Goal: Information Seeking & Learning: Learn about a topic

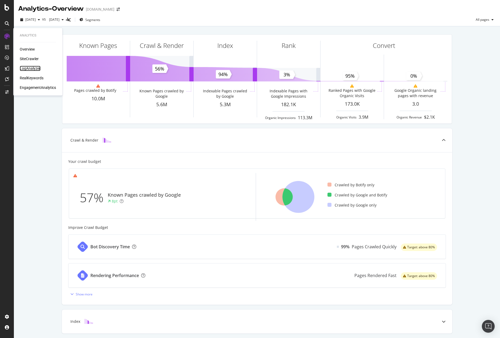
click at [25, 68] on div "LogAnalyzer" at bounding box center [30, 68] width 21 height 5
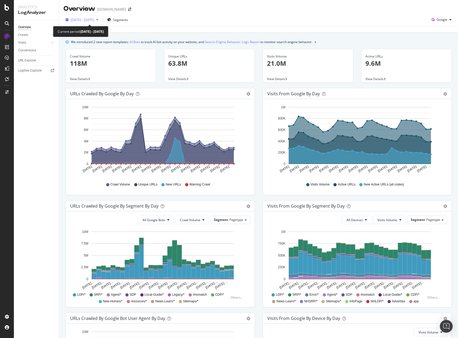
click at [90, 17] on div "[DATE] - [DATE]" at bounding box center [81, 20] width 37 height 8
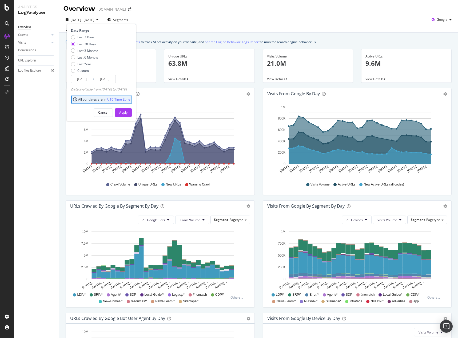
click at [81, 79] on input "[DATE]" at bounding box center [81, 78] width 21 height 7
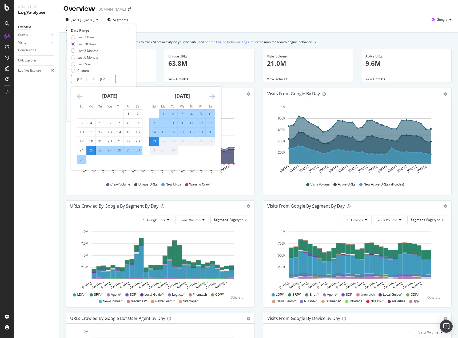
click at [202, 131] on div "19" at bounding box center [200, 132] width 9 height 5
type input "[DATE]"
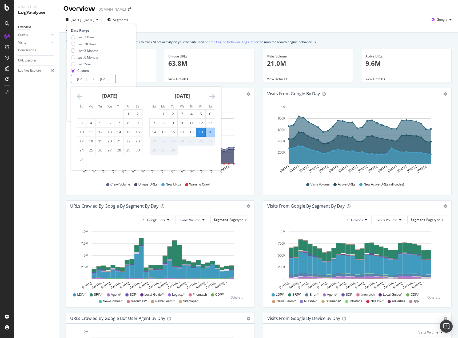
click at [126, 82] on div "Date Range Last 7 Days Last 28 Days Last 3 Months Last 6 Months Last Year Custo…" at bounding box center [100, 55] width 59 height 55
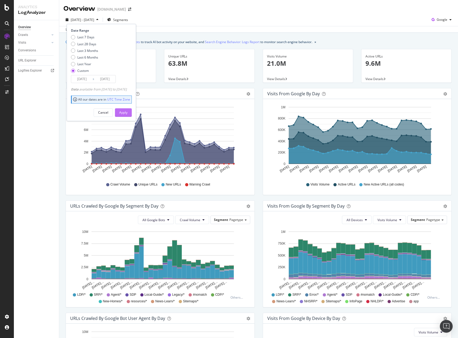
click at [127, 115] on div "Apply" at bounding box center [123, 113] width 8 height 8
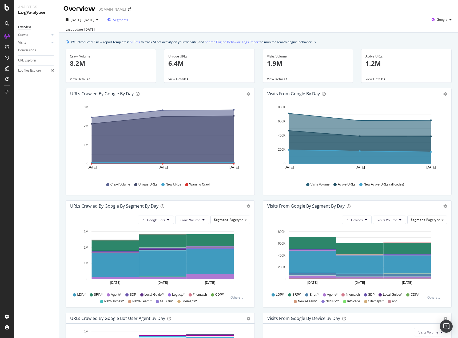
click at [128, 19] on span "Segments" at bounding box center [120, 20] width 15 height 5
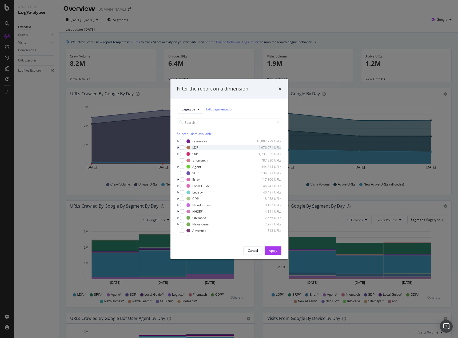
click at [177, 148] on icon "modal" at bounding box center [178, 147] width 2 height 3
click at [185, 160] on div "modal" at bounding box center [185, 160] width 4 height 4
click at [275, 252] on div "Apply" at bounding box center [273, 251] width 8 height 5
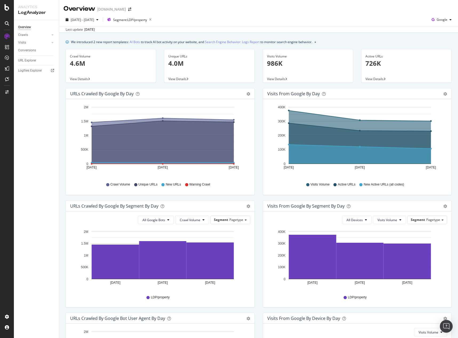
click at [63, 144] on div "URLs Crawled by Google by day Area Table Hold CTRL while clicking to filter the…" at bounding box center [160, 144] width 197 height 112
click at [81, 62] on p "4.6M" at bounding box center [111, 63] width 82 height 9
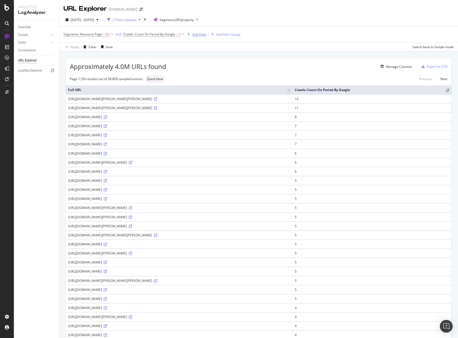
click at [204, 36] on div "Add Filter" at bounding box center [199, 34] width 14 height 5
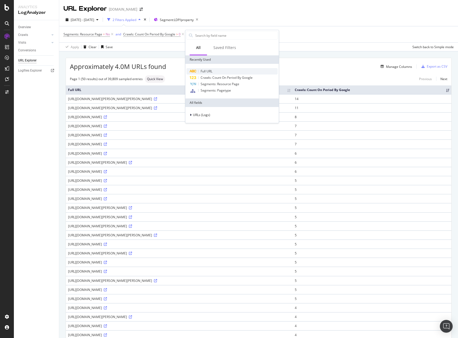
click at [205, 73] on span "Full URL" at bounding box center [206, 71] width 12 height 5
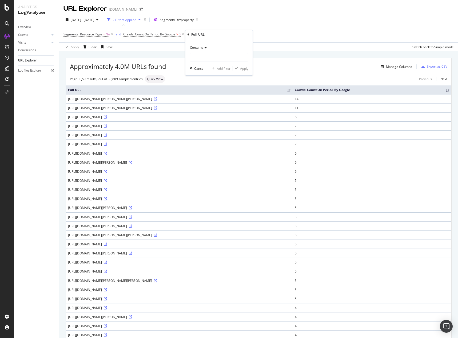
click at [201, 46] on span "Contains" at bounding box center [196, 47] width 13 height 5
drag, startPoint x: 207, startPoint y: 107, endPoint x: 214, endPoint y: 84, distance: 23.6
click at [207, 107] on span "Doesn't contain" at bounding box center [203, 107] width 23 height 5
click at [218, 61] on input "text" at bounding box center [219, 57] width 58 height 9
type input "="
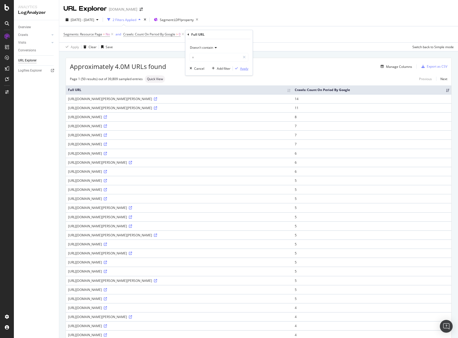
click at [244, 68] on div "Apply" at bounding box center [244, 68] width 8 height 5
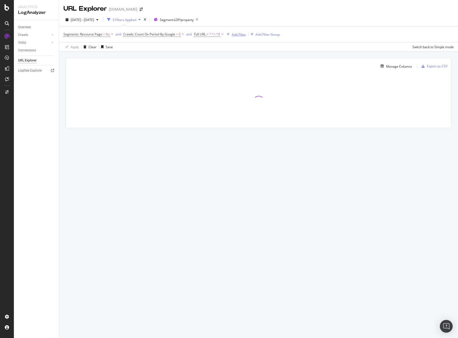
click at [241, 33] on div "Add Filter" at bounding box center [239, 34] width 14 height 5
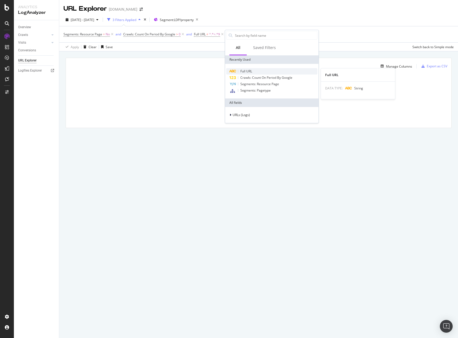
click at [243, 74] on div "Full URL" at bounding box center [271, 71] width 91 height 6
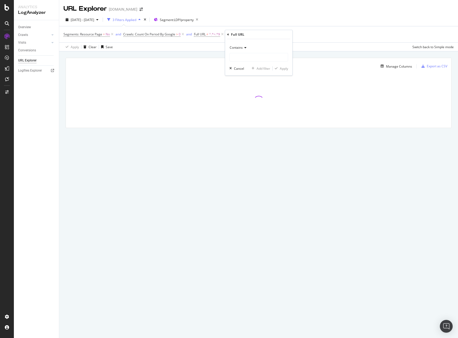
click at [245, 49] on icon at bounding box center [244, 47] width 4 height 3
click at [246, 107] on span "Doesn't contain" at bounding box center [243, 107] width 23 height 5
click at [249, 54] on input "text" at bounding box center [258, 57] width 58 height 9
type input "unlisted-address"
click at [284, 69] on div "Apply" at bounding box center [284, 68] width 8 height 5
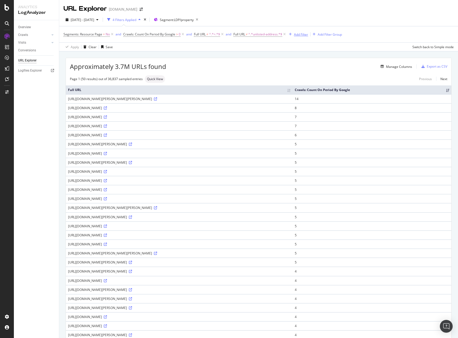
click at [301, 36] on div "Add Filter" at bounding box center [301, 34] width 14 height 5
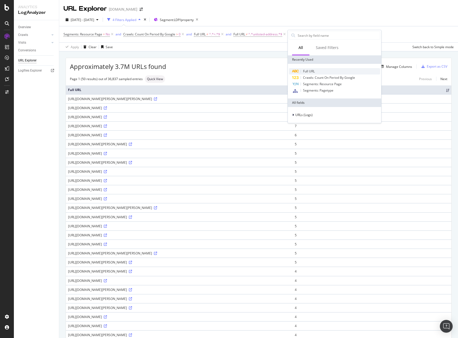
click at [306, 70] on span "Full URL" at bounding box center [309, 71] width 12 height 5
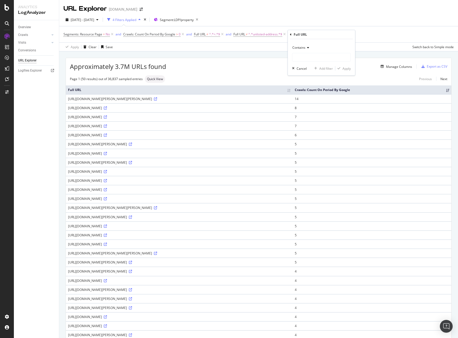
click at [304, 46] on span "Contains" at bounding box center [298, 47] width 13 height 5
click at [306, 116] on span "Matches regex" at bounding box center [305, 114] width 22 height 5
click at [312, 59] on input "text" at bounding box center [321, 57] width 58 height 9
paste input "^[URL]\.homes\.com/property/[^/]*-(ak|al|ar|az|ca|co|ct|dc|de|fl|ga|hi|ia|id|il…"
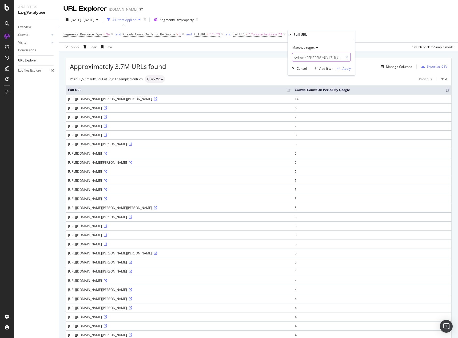
type input "^[URL]\.homes\.com/property/[^/]*-(ak|al|ar|az|ca|co|ct|dc|de|fl|ga|hi|ia|id|il…"
click at [347, 69] on div "Apply" at bounding box center [346, 68] width 8 height 5
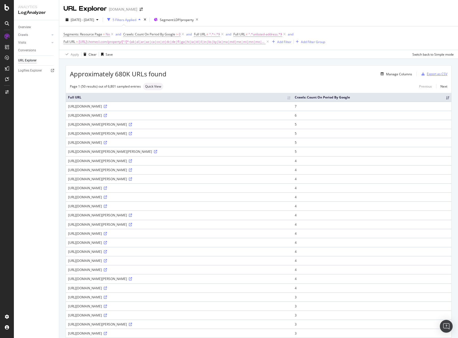
click at [427, 74] on div "Export as CSV" at bounding box center [436, 74] width 21 height 5
click at [208, 40] on span "[URL]\.homes\.com/property/[^/]*-(ak|al|ar|az|ca|co|ct|dc|de|fl|ga|hi|ia|id|il|…" at bounding box center [172, 41] width 187 height 7
click at [93, 66] on input "^[URL]\.homes\.com/property/[^/]*-(ak|al|ar|az|ca|co|ct|dc|de|fl|ga|hi|ia|id|il…" at bounding box center [93, 64] width 50 height 9
paste input "e|fl|ga|hi|ia|id|il|in|ks|ky|la|ma|md|me|mi|mn|mo|ms)"
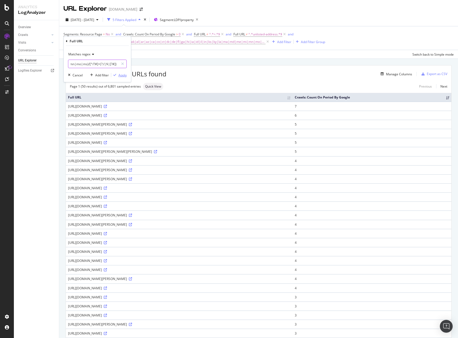
type input "^[URL]\.homes\.com/property/[^/]*-(ak|al|ar|az|ca|co|ct|de|fl|ga|hi|ia|id|il|in…"
click at [122, 77] on div "Apply" at bounding box center [122, 75] width 8 height 5
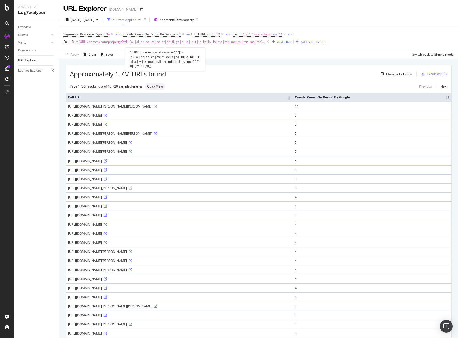
click at [169, 42] on span "[URL]\.homes\.com/property/[^/]*-(ak|al|ar|az|ca|co|ct|de|fl|ga|hi|ia|id|il|in|…" at bounding box center [172, 41] width 187 height 7
click at [90, 66] on input "^[URL]\.homes\.com/property/[^/]*-(ak|al|ar|az|ca|co|ct|de|fl|ga|hi|ia|id|il|in…" at bounding box center [93, 64] width 50 height 9
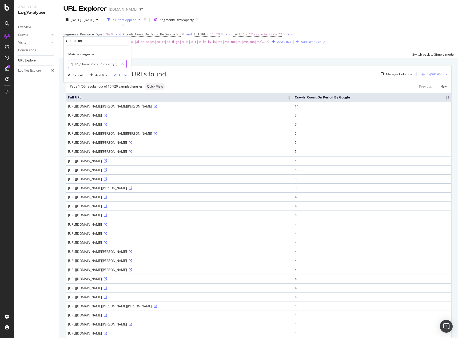
paste input "text"
type input "^[URL]\.homes\.com/property/[^/]*-(ak|al|ar|az|ca|co|ct|de|fl|ga|hi|ia|id|il|in…"
click at [123, 77] on div "Apply" at bounding box center [122, 75] width 8 height 5
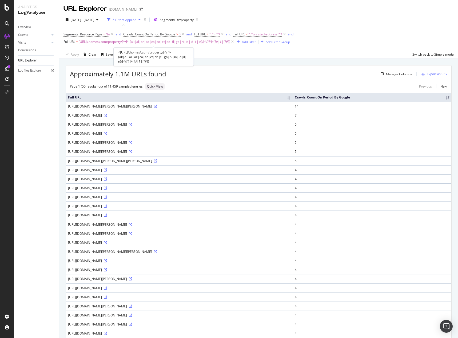
click at [114, 41] on span "[URL]\.homes\.com/property/[^/]*-(ak|al|ar|az|ca|co|ct|de|fl|ga|hi|ia|id|il|in)…" at bounding box center [154, 41] width 151 height 7
click at [76, 63] on input "^[URL]\.homes\.com/property/[^/]*-(ak|al|ar|az|ca|co|ct|de|fl|ga|hi|ia|id|il|in…" at bounding box center [93, 64] width 50 height 9
paste input "text"
type input "^[URL]\.homes\.com/property/[^/]*-(ak|al|ar|az|ca|co|ct|de|fl|ga|hi|ia|id)/[^/?…"
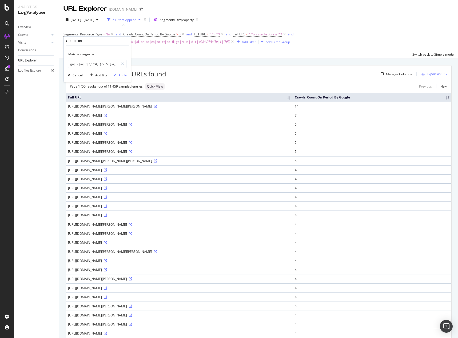
click at [124, 73] on div "Apply" at bounding box center [122, 75] width 8 height 5
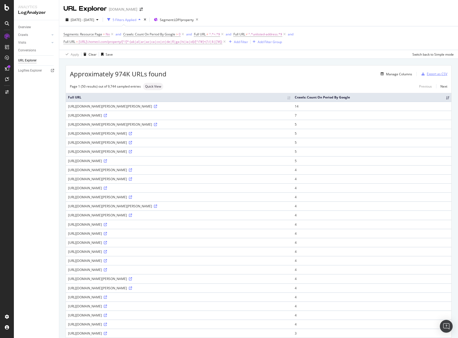
click at [432, 75] on div "Export as CSV" at bounding box center [436, 74] width 21 height 5
click at [158, 42] on span "[URL]\.homes\.com/property/[^/]*-(ak|al|ar|az|ca|co|ct|de|fl|ga|hi|ia|id)/[^/?#…" at bounding box center [150, 41] width 143 height 7
click at [94, 62] on input "^[URL]\.homes\.com/property/[^/]*-(ak|al|ar|az|ca|co|ct|de|fl|ga|hi|ia|id)/[^/?…" at bounding box center [93, 64] width 50 height 9
paste input "il|in|ks|ky|la|ma|md|me|mi|mn|mo|ms|mt|[GEOGRAPHIC_DATA]|nd|ne|nh|[GEOGRAPHIC_D…"
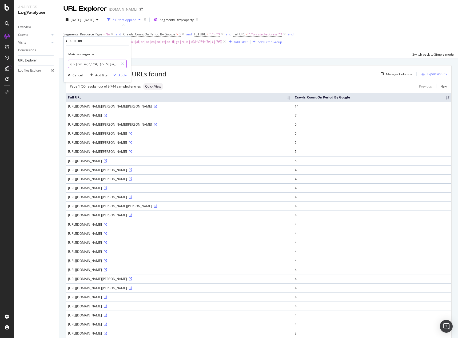
type input "^[URL]\.homes\.com/property/[^/]*-(il|in|ks|ky|la|ma|md|me|mi|mn|mo|ms|mt|nc|nd…"
click at [122, 76] on div "Apply" at bounding box center [122, 75] width 8 height 5
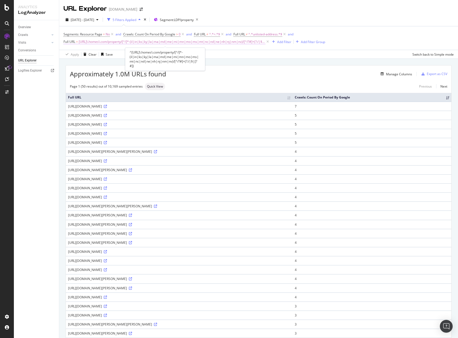
click at [215, 41] on span "[URL]\.homes\.com/property/[^/]*-(il|in|ks|ky|la|ma|md|me|mi|mn|mo|ms|mt|nc|nd|…" at bounding box center [172, 41] width 187 height 7
click at [98, 63] on input "^[URL]\.homes\.com/property/[^/]*-(il|in|ks|ky|la|ma|md|me|mi|mn|mo|ms|mt|nc|nd…" at bounding box center [93, 64] width 50 height 9
paste input "text"
type input "^[URL]\.homes\.com/property/[^/]*-(il|in|ks|ky|la|ma|md|me|mi|mn|mo|ms|mt|nc|nd…"
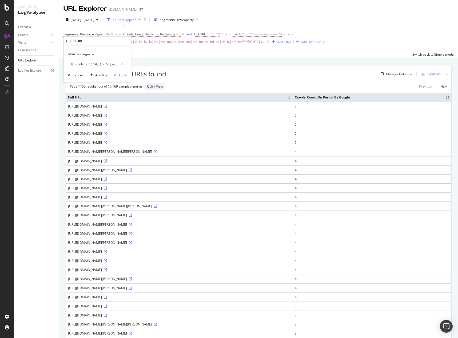
scroll to position [0, 0]
click at [123, 76] on div "Apply" at bounding box center [122, 75] width 8 height 5
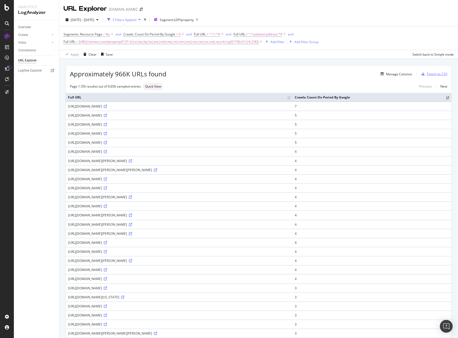
click at [436, 74] on div "Export as CSV" at bounding box center [436, 74] width 21 height 5
click at [152, 42] on span "[URL]\.homes\.com/property/[^/]*-(il|in|ks|ky|la|ma|md|me|mi|mn|mo|ms|mt|nc|nd|…" at bounding box center [169, 41] width 180 height 7
click at [97, 64] on input "^[URL]\.homes\.com/property/[^/]*-(il|in|ks|ky|la|ma|md|me|mi|mn|mo|ms|mt|nc|nd…" at bounding box center [93, 64] width 50 height 9
paste input "nm|nv|ny|oh|ok|or|pa|ri|sc|sd|tn|tx|ut|va|vt|wa|wi|wv|wy|dc|pr"
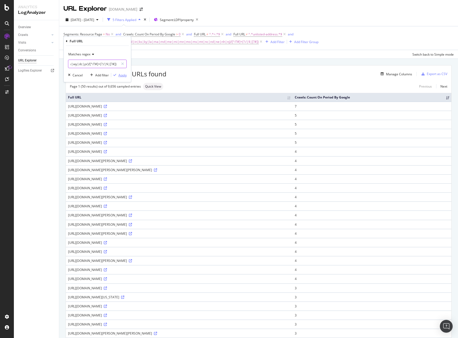
type input "^[URL]\.homes\.com/property/[^/]*-(nm|nv|ny|oh|ok|or|pa|ri|sc|sd|tn|tx|ut|va|vt…"
click at [125, 75] on div "Apply" at bounding box center [122, 75] width 8 height 5
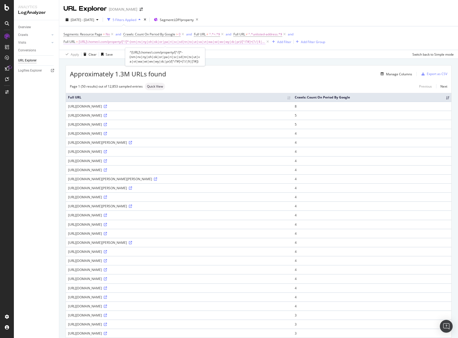
click at [228, 42] on span "[URL]\.homes\.com/property/[^/]*-(nm|nv|ny|oh|ok|or|pa|ri|sc|sd|tn|tx|ut|va|vt|…" at bounding box center [172, 41] width 187 height 7
click at [98, 62] on input "^[URL]\.homes\.com/property/[^/]*-(nm|nv|ny|oh|ok|or|pa|ri|sc|sd|tn|tx|ut|va|vt…" at bounding box center [93, 64] width 50 height 9
paste input "text"
type input "^[URL]\.homes\.com/property/[^/]*-(nm|nv|ny|oh|ok|or|pa|ri|sc|sd|tn)/[^/?#]+(?:…"
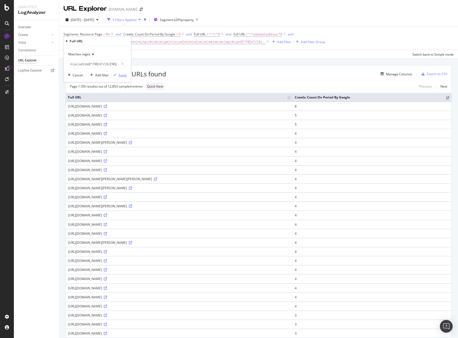
click at [124, 75] on div "Apply" at bounding box center [122, 75] width 8 height 5
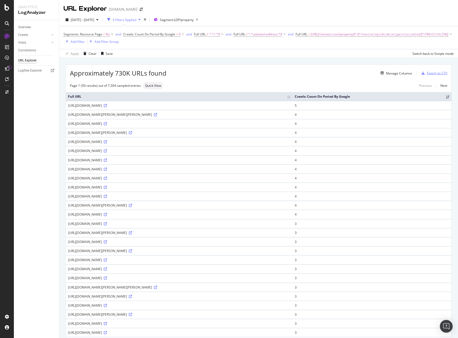
click at [430, 74] on div "Export as CSV" at bounding box center [436, 73] width 21 height 5
click at [310, 38] on span "[URL]\.homes\.com/property/[^/]*-(nm|nv|ny|oh|ok|or|pa|ri|sc|sd|tn)/[^/?#]+(?:/…" at bounding box center [378, 34] width 137 height 7
click at [98, 65] on input "^[URL]\.homes\.com/property/[^/]*-(nm|nv|ny|oh|ok|or|pa|ri|sc|sd|tn)/[^/?#]+(?:…" at bounding box center [93, 64] width 50 height 9
paste input "tx|ut|va|vt|wa|wi|wv|wy|dc|pr"
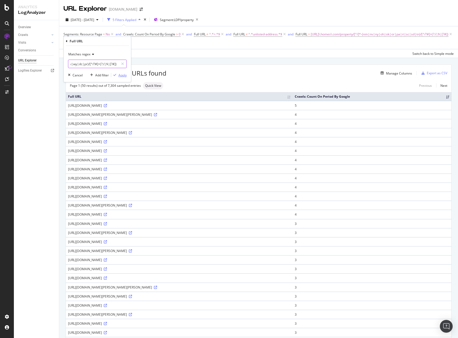
type input "^[URL]\.homes\.com/property/[^/]*-(tx|ut|va|vt|wa|wi|wv|wy|dc|pr)/[^/?#]+(?:/|$…"
click at [123, 76] on div "Apply" at bounding box center [122, 75] width 8 height 5
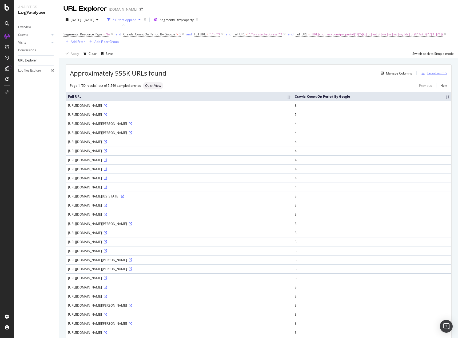
click at [432, 74] on div "Export as CSV" at bounding box center [436, 73] width 21 height 5
